Goal: Navigation & Orientation: Find specific page/section

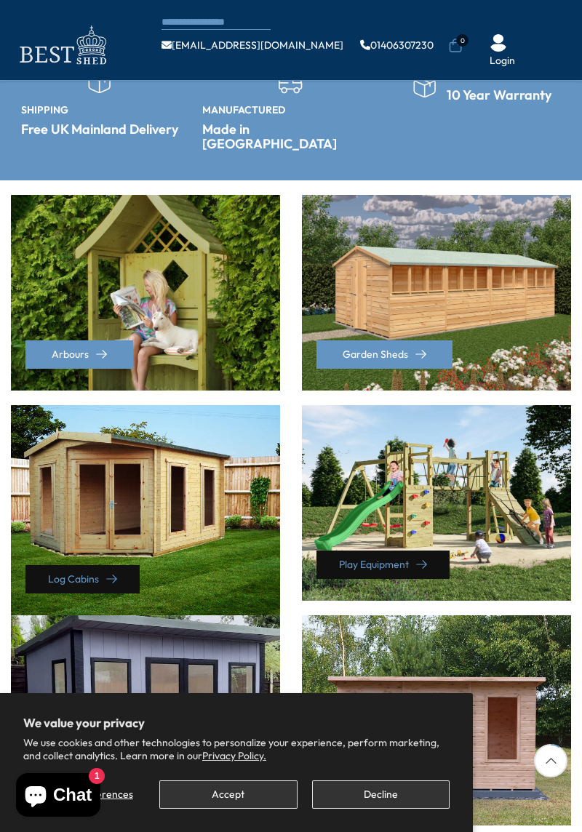
scroll to position [278, 0]
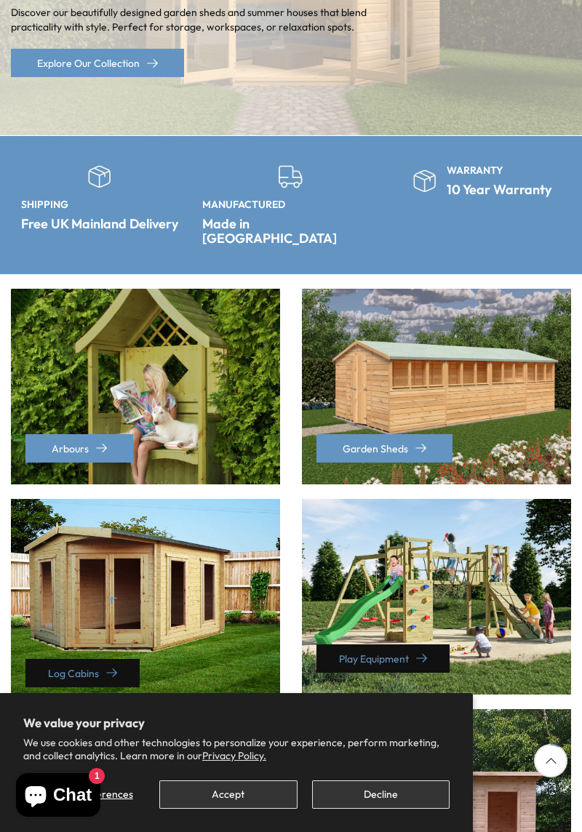
click at [121, 372] on div "Arbours" at bounding box center [145, 387] width 269 height 196
click at [99, 443] on icon at bounding box center [101, 448] width 11 height 11
click at [99, 439] on link "Arbours" at bounding box center [79, 448] width 108 height 28
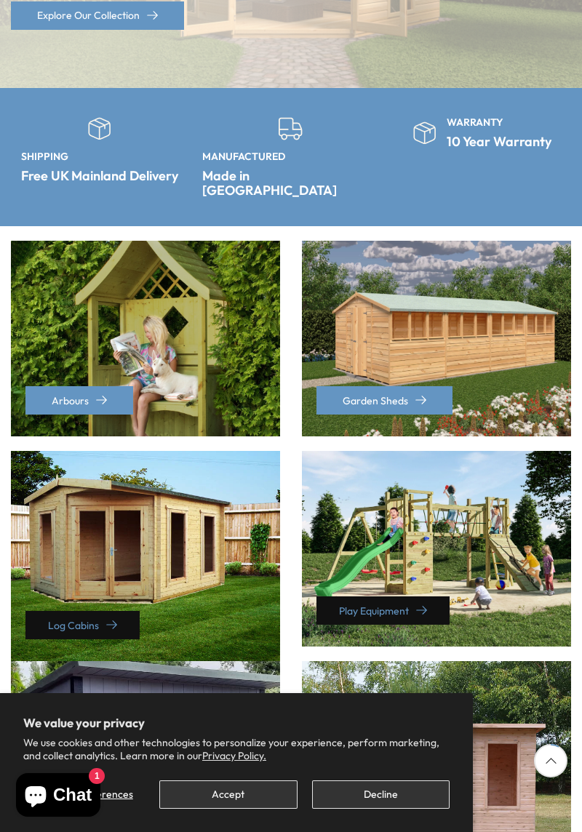
scroll to position [266, 0]
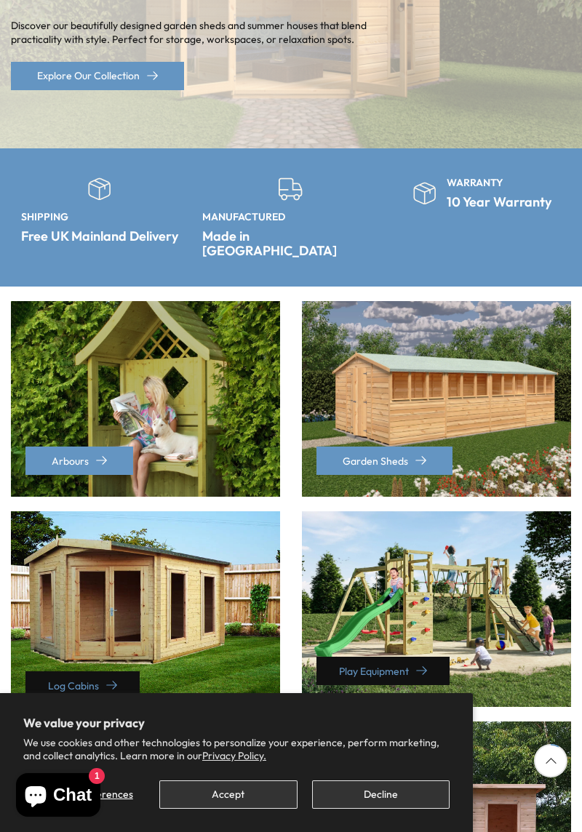
click at [457, 350] on div "Garden Sheds" at bounding box center [436, 399] width 269 height 196
click at [457, 354] on div "Garden Sheds" at bounding box center [436, 399] width 269 height 196
click at [420, 431] on div "Garden Sheds" at bounding box center [436, 399] width 269 height 196
click at [404, 447] on link "Garden Sheds" at bounding box center [384, 461] width 136 height 28
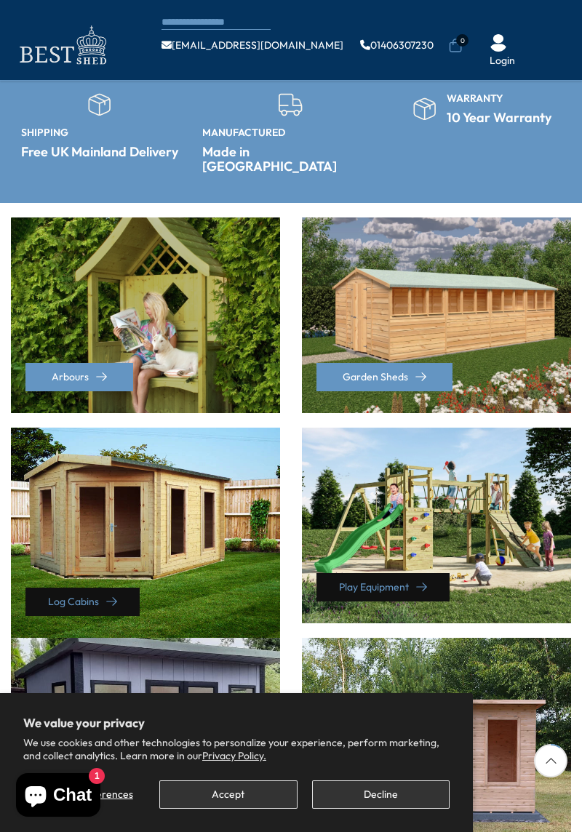
scroll to position [312, 0]
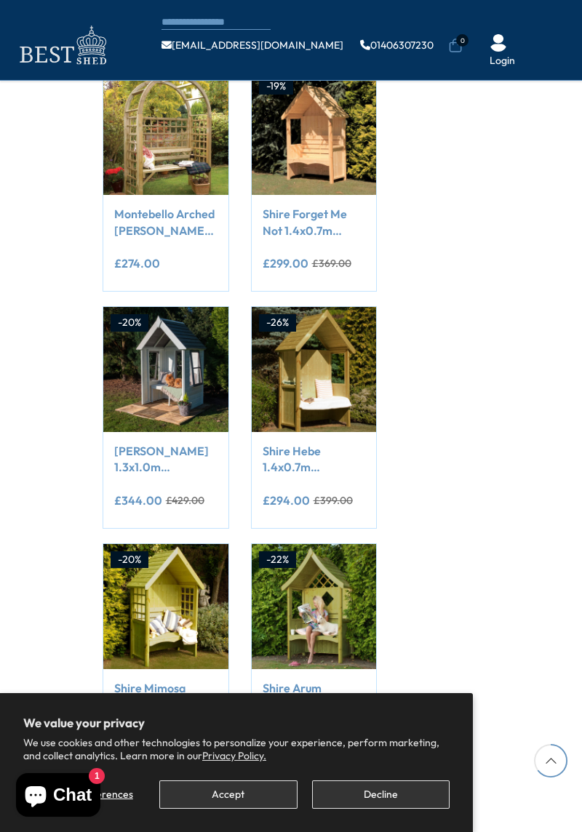
scroll to position [903, 0]
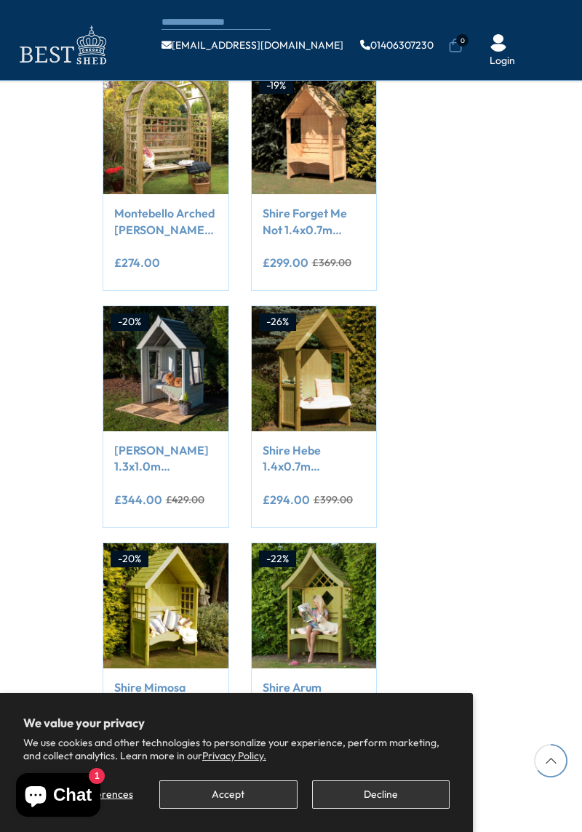
click at [156, 162] on span "Add to Cart" at bounding box center [156, 166] width 54 height 10
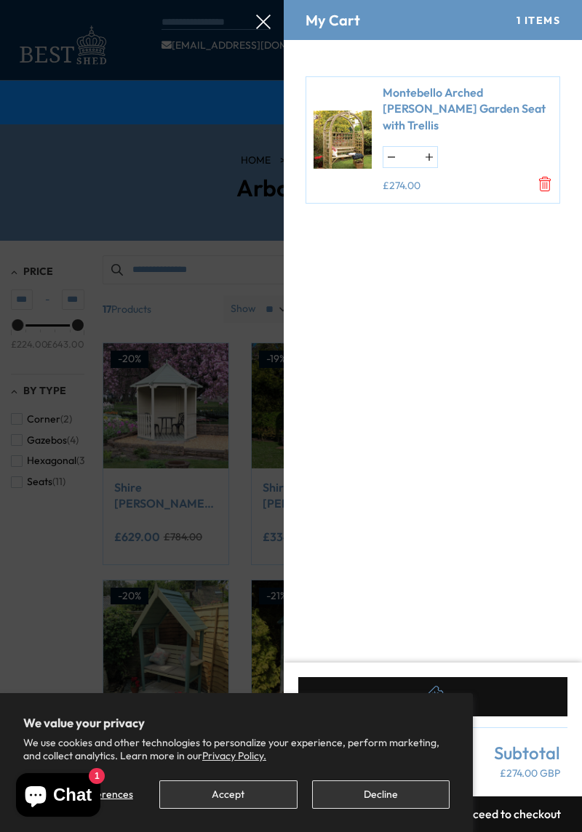
click at [346, 143] on img at bounding box center [343, 140] width 58 height 80
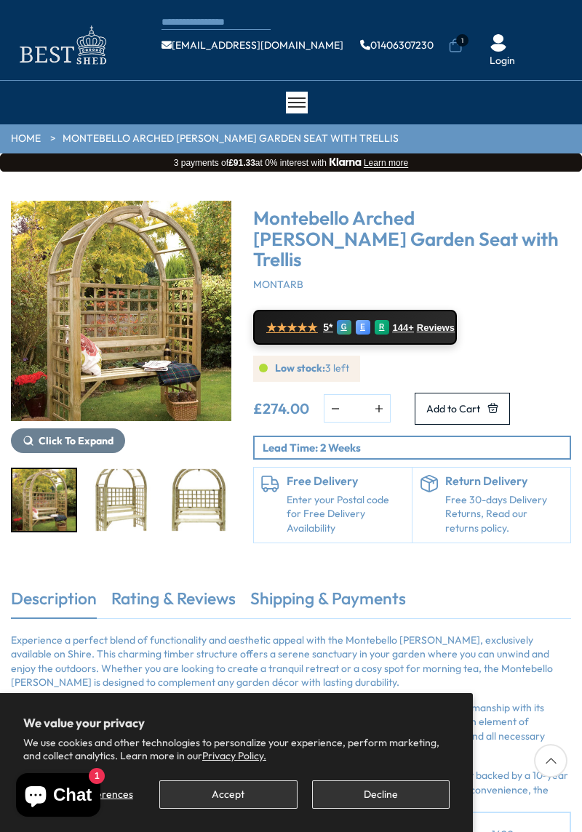
click at [119, 508] on img "2 / 4" at bounding box center [120, 500] width 63 height 62
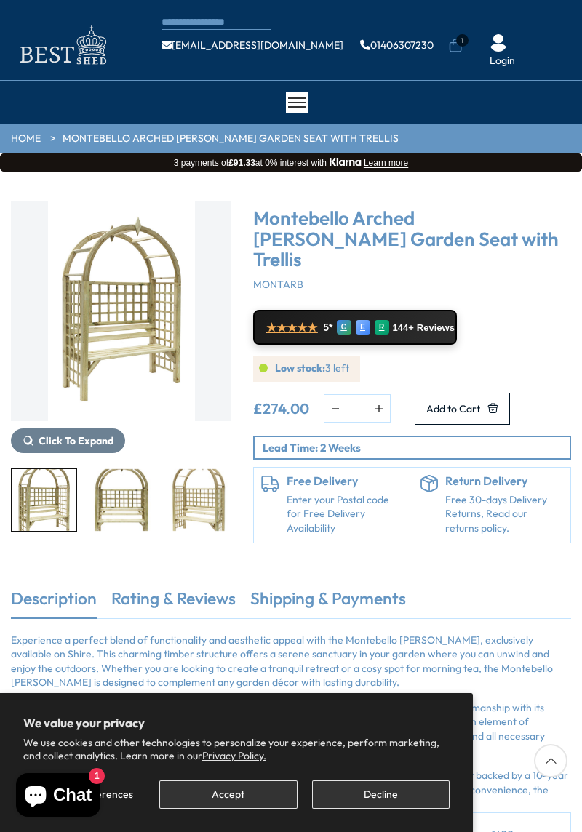
click at [219, 500] on img "4 / 4" at bounding box center [198, 500] width 63 height 62
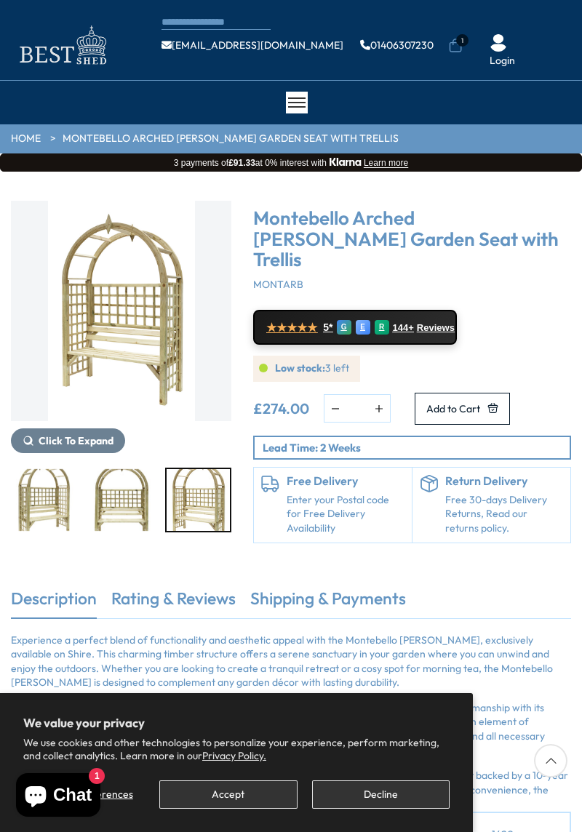
click at [44, 492] on img "2 / 4" at bounding box center [43, 500] width 63 height 62
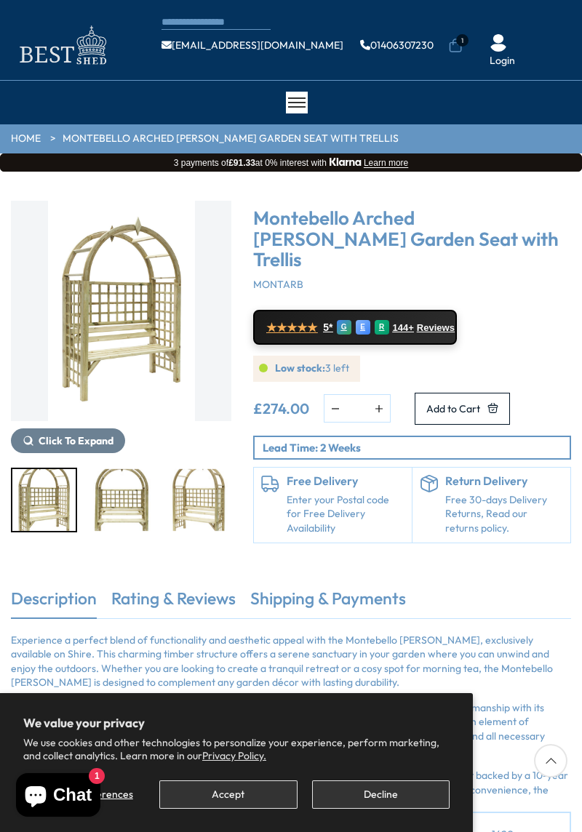
click at [36, 493] on img "2 / 4" at bounding box center [43, 500] width 63 height 62
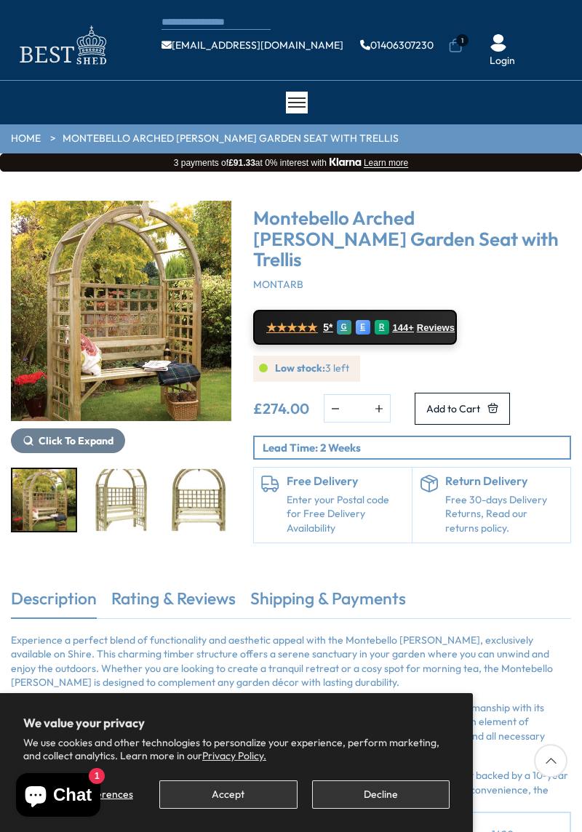
click at [81, 330] on img "1 / 4" at bounding box center [121, 311] width 220 height 220
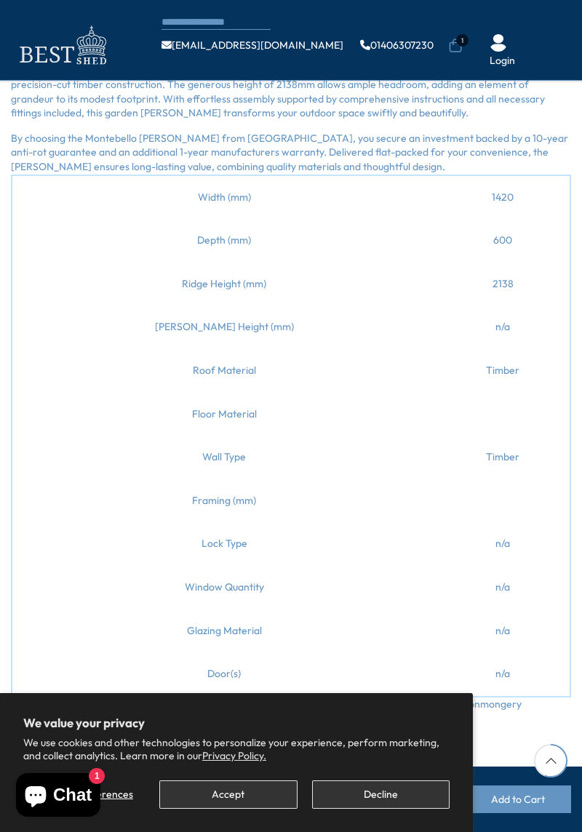
scroll to position [559, 0]
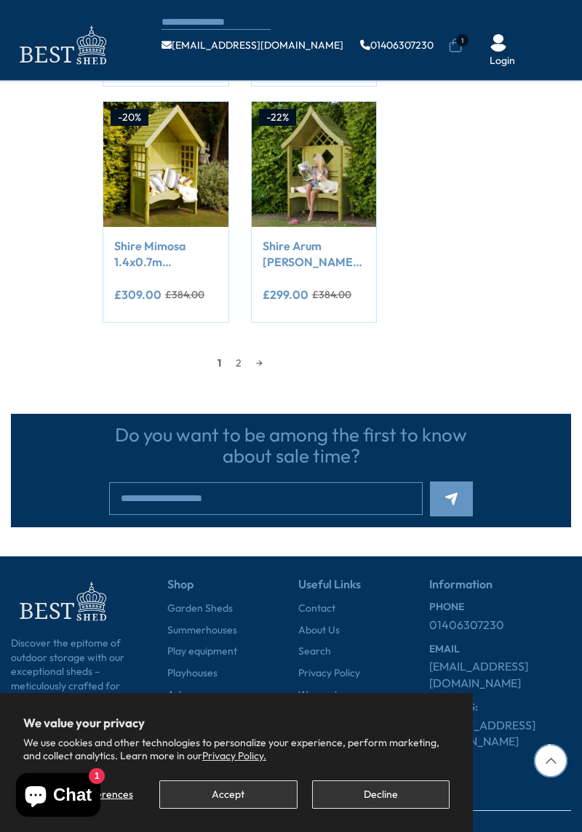
scroll to position [1359, 0]
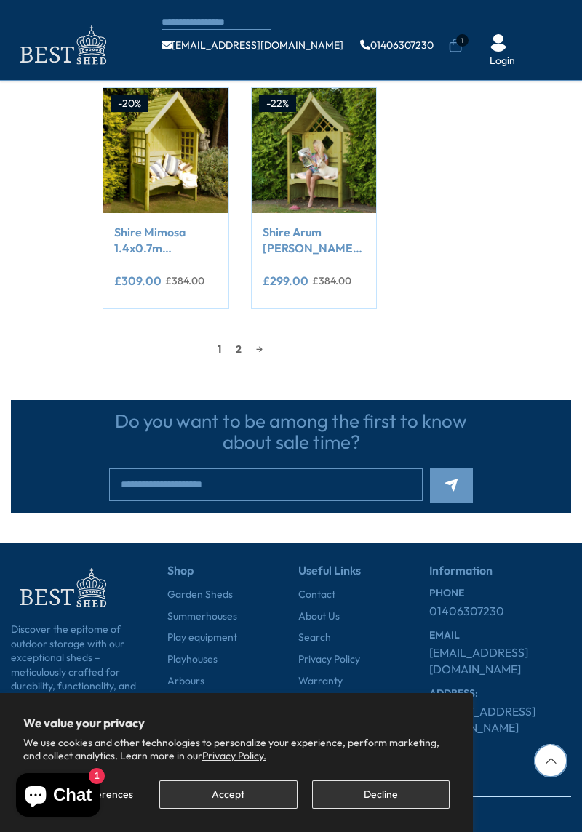
click at [237, 352] on link "2" at bounding box center [238, 349] width 20 height 22
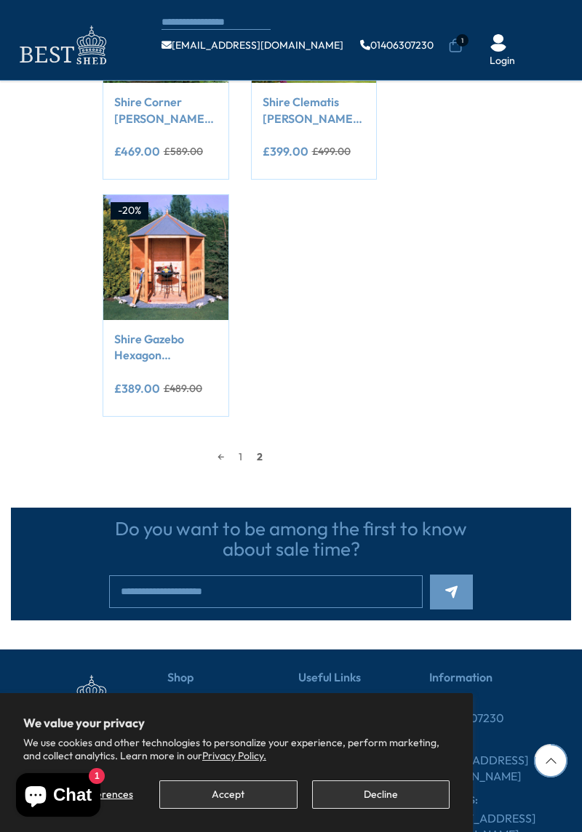
scroll to position [548, 0]
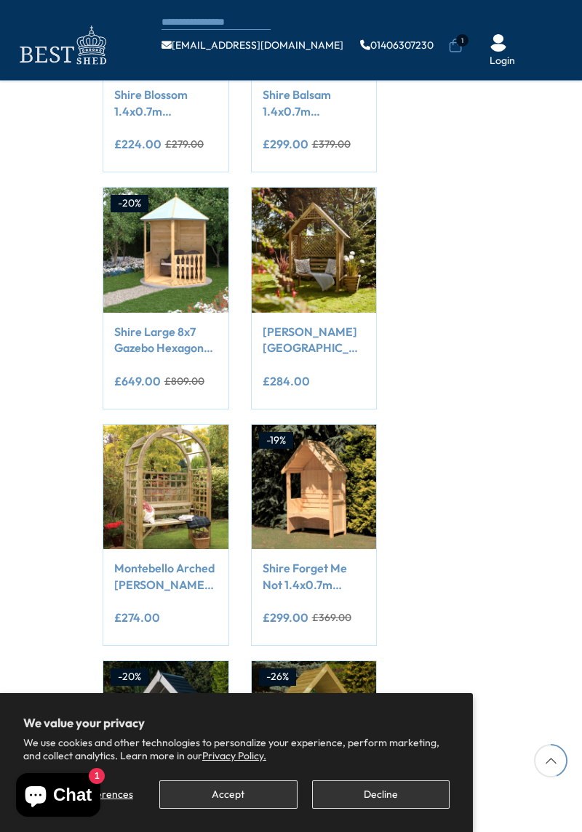
scroll to position [648, 0]
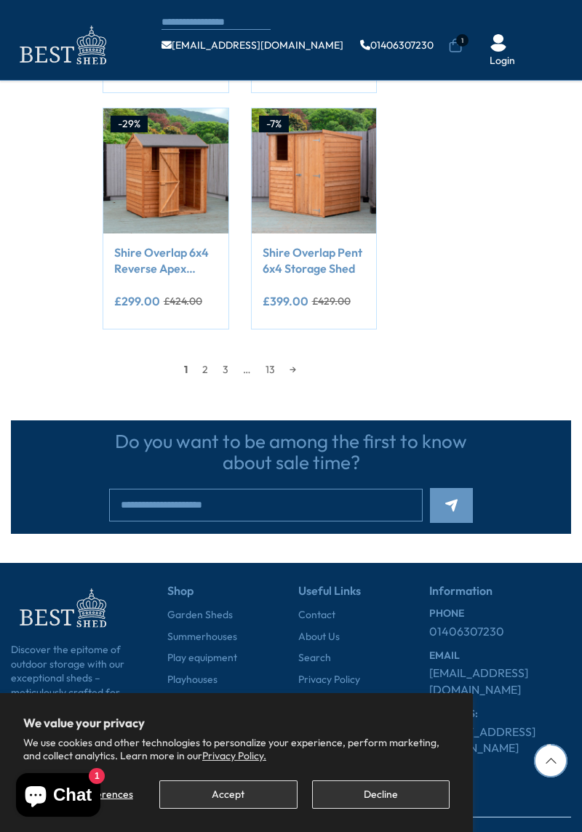
scroll to position [1359, 0]
